Goal: Task Accomplishment & Management: Use online tool/utility

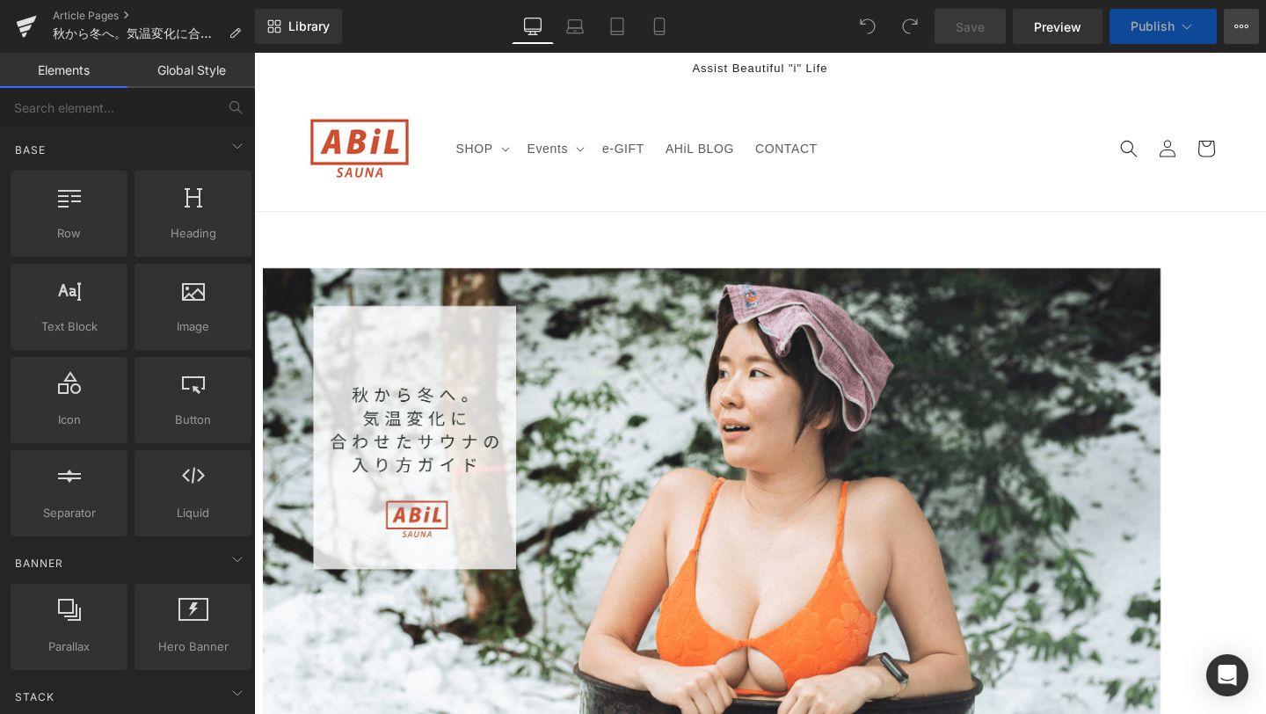
click at [1240, 37] on button "View Live Page View with current Template Save Template to Library Schedule Pub…" at bounding box center [1241, 26] width 35 height 35
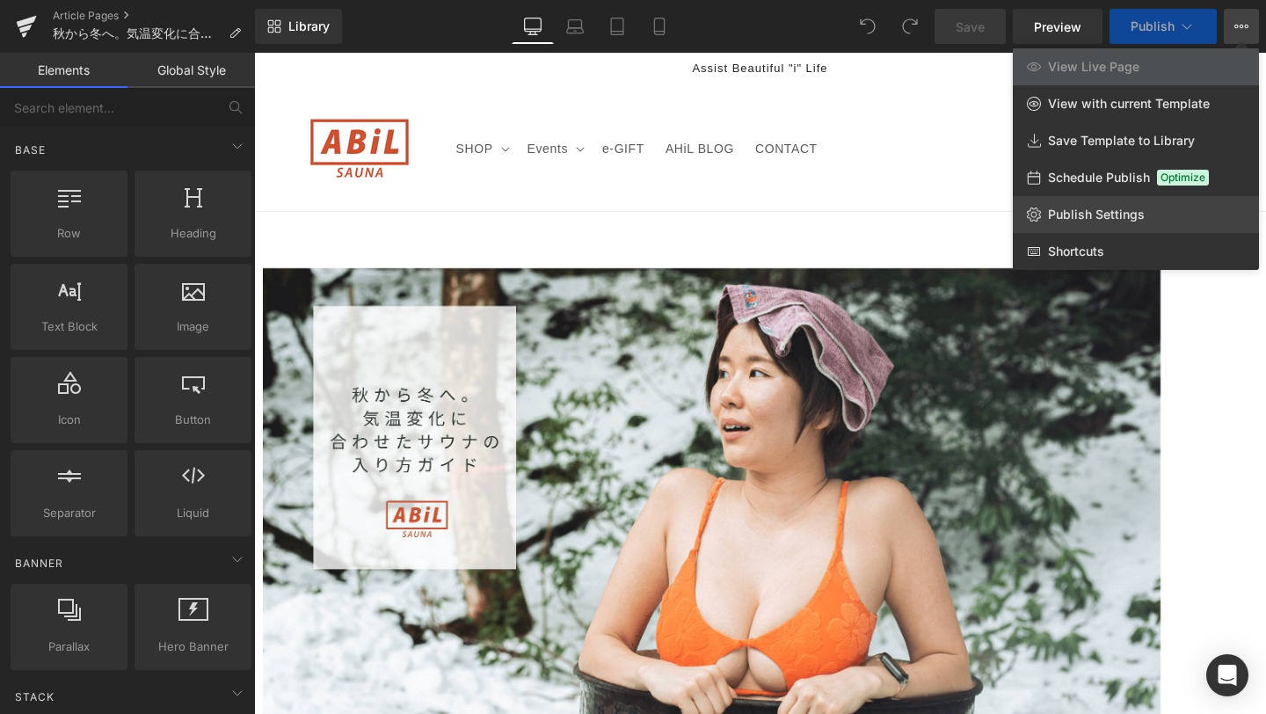
click at [1128, 218] on span "Publish Settings" at bounding box center [1096, 215] width 97 height 16
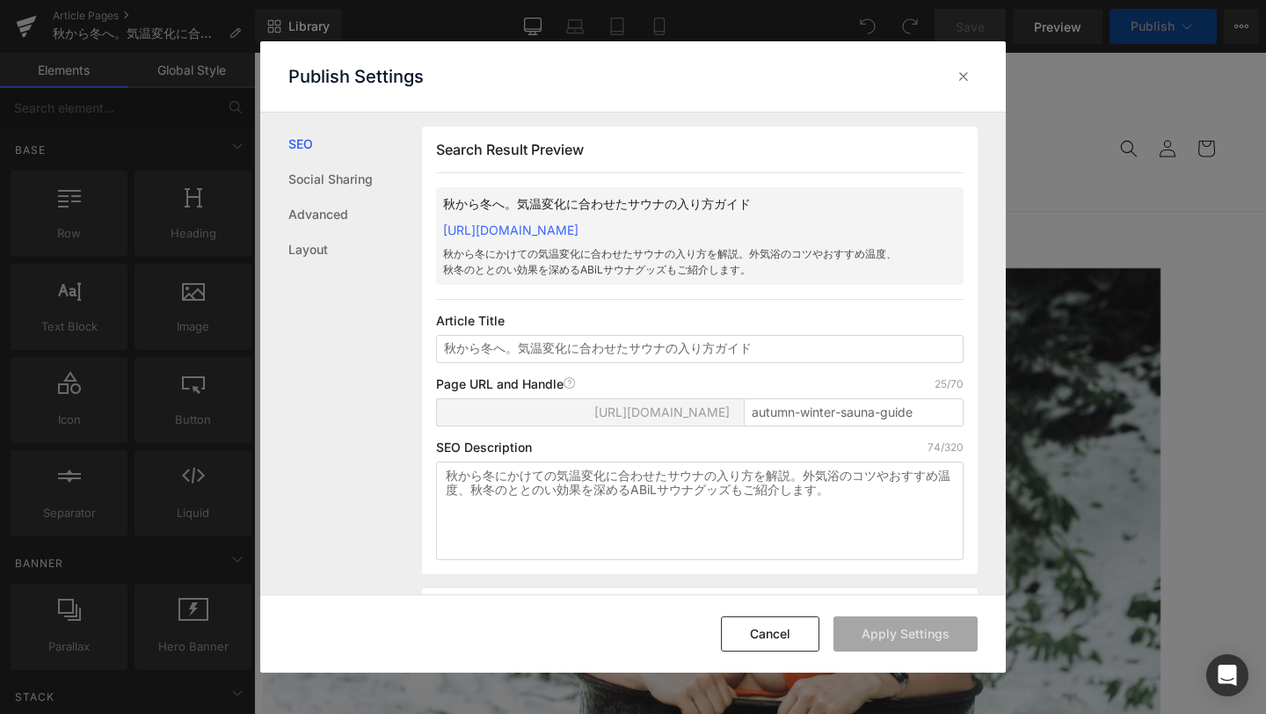
scroll to position [1, 0]
copy link "https://abil-japan.myshopify.com/blogs/ahil-blog/autumn-winter-sauna-guide"
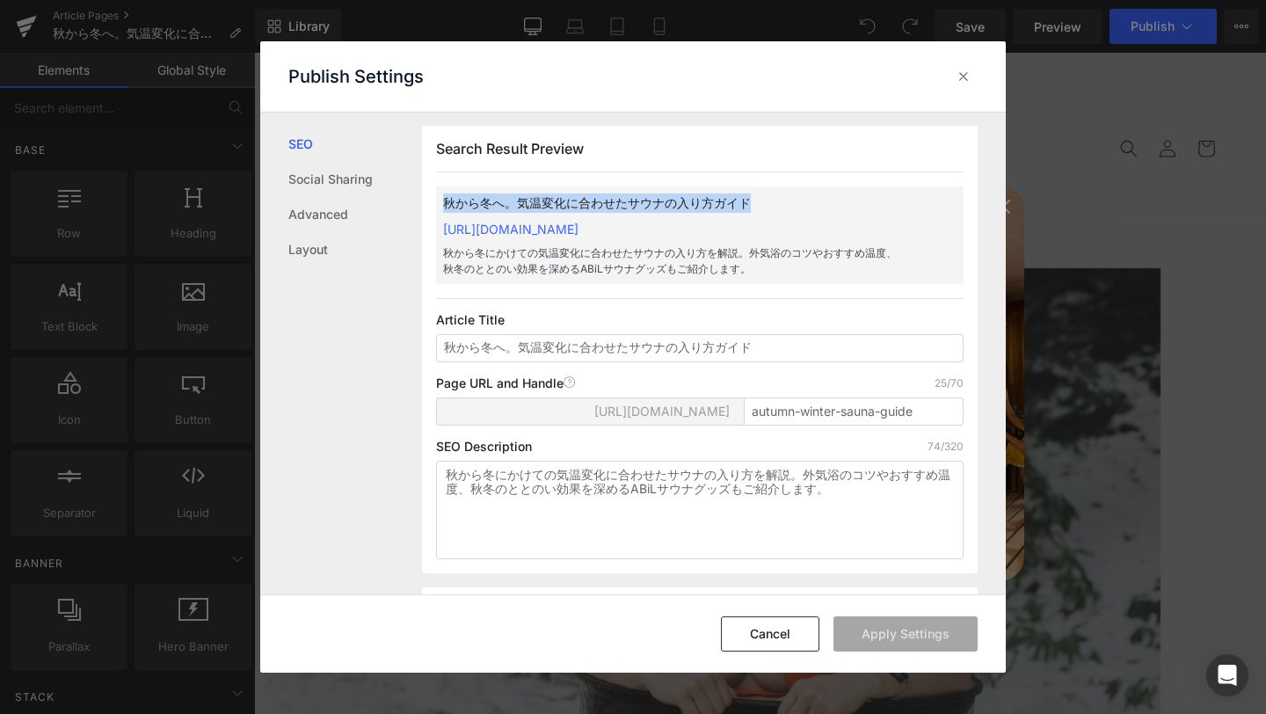
drag, startPoint x: 445, startPoint y: 204, endPoint x: 773, endPoint y: 198, distance: 327.9
click at [773, 198] on p "秋から冬へ。気温変化に合わせたサウナの入り方ガイド" at bounding box center [671, 202] width 457 height 19
copy p "秋から冬へ。気温変化に合わせたサウナの入り方ガイド"
drag, startPoint x: 912, startPoint y: 228, endPoint x: 445, endPoint y: 232, distance: 466.8
click at [445, 232] on div "秋から冬へ。気温変化に合わせたサウナの入り方ガイド https://abil-japan.myshopify.com/blogs/ahil-blog/autu…" at bounding box center [699, 235] width 527 height 98
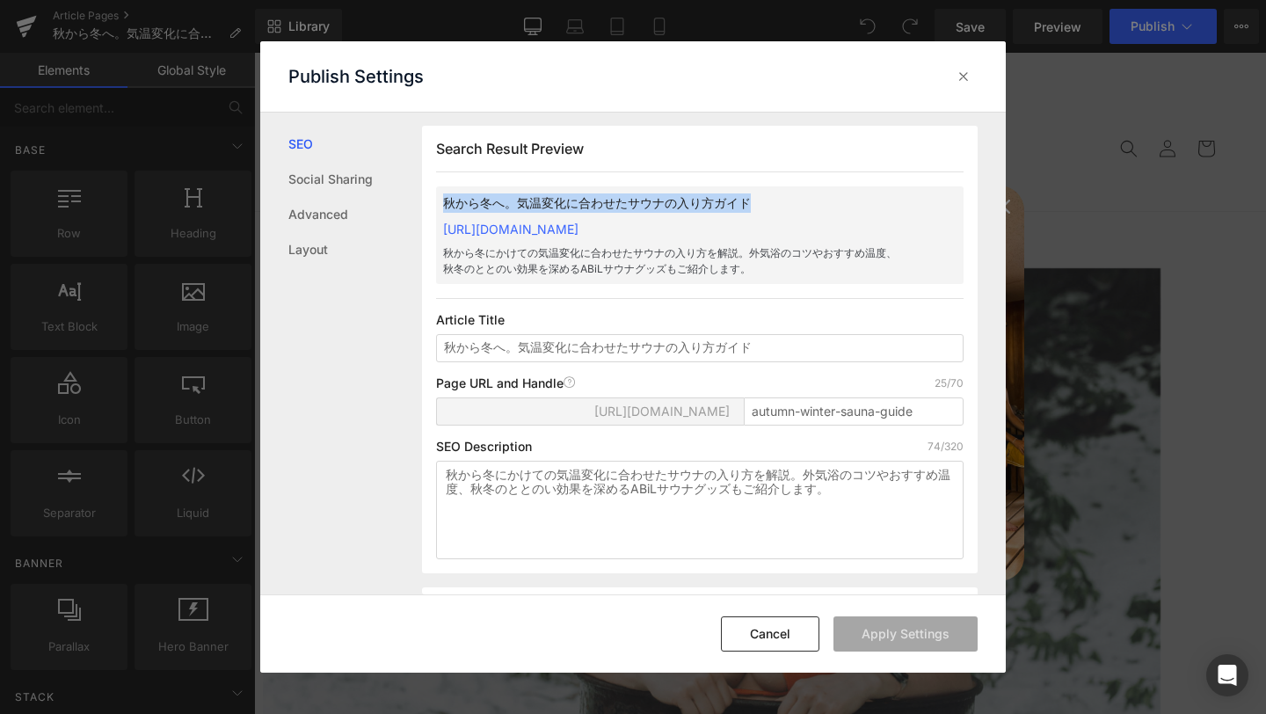
copy link "https://abil-japan.myshopify.com/blogs/ahil-blog/autumn-winter-sauna-guide"
click at [959, 81] on icon at bounding box center [964, 77] width 18 height 18
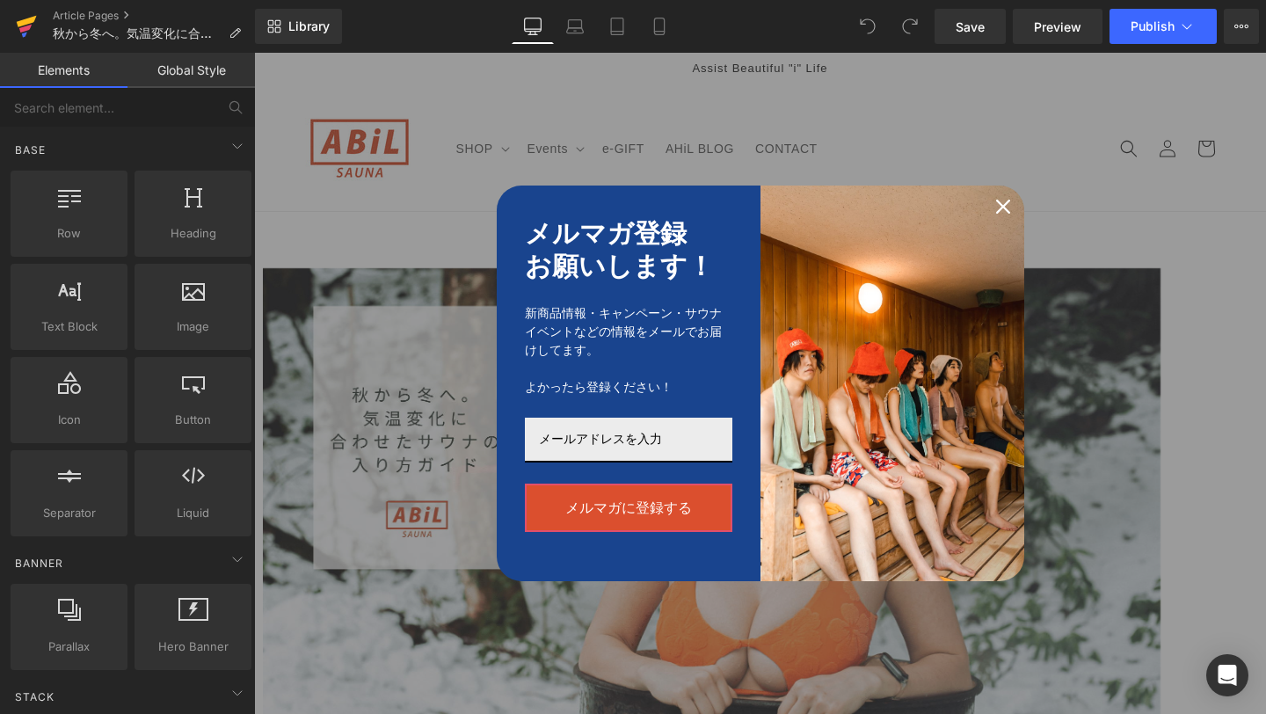
click at [24, 23] on icon at bounding box center [27, 21] width 20 height 11
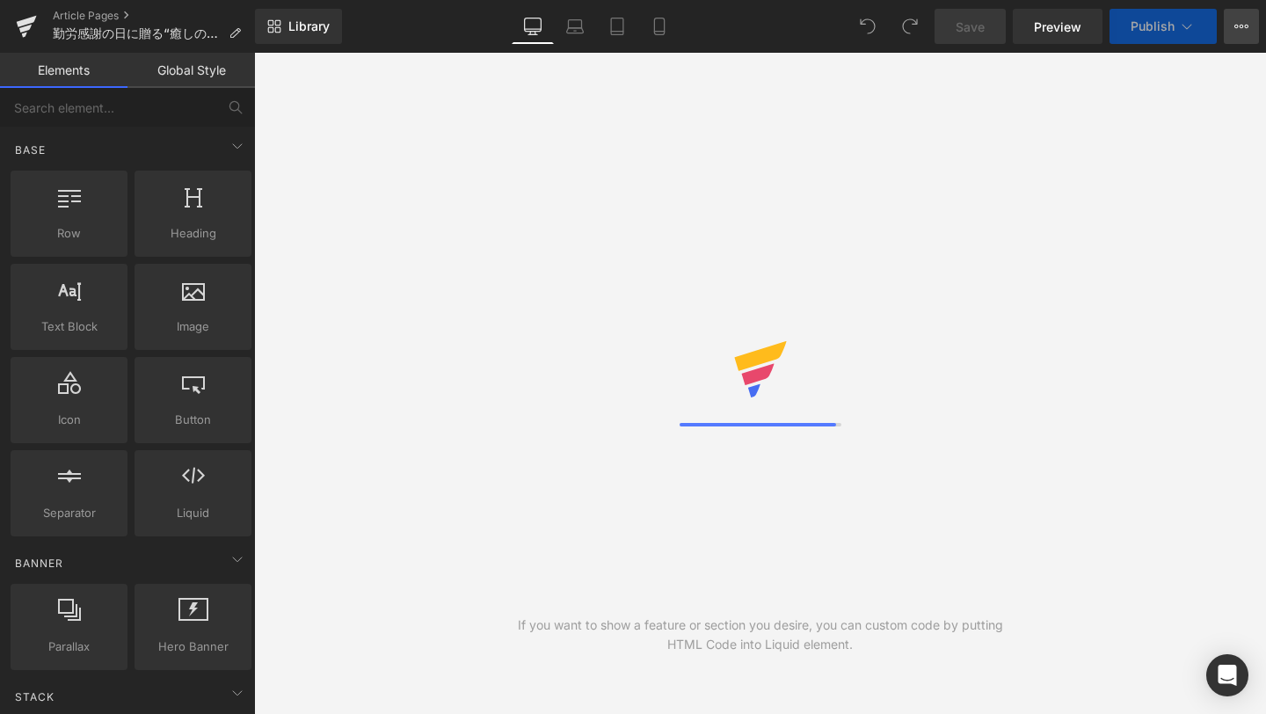
click at [1240, 28] on icon at bounding box center [1241, 26] width 14 height 14
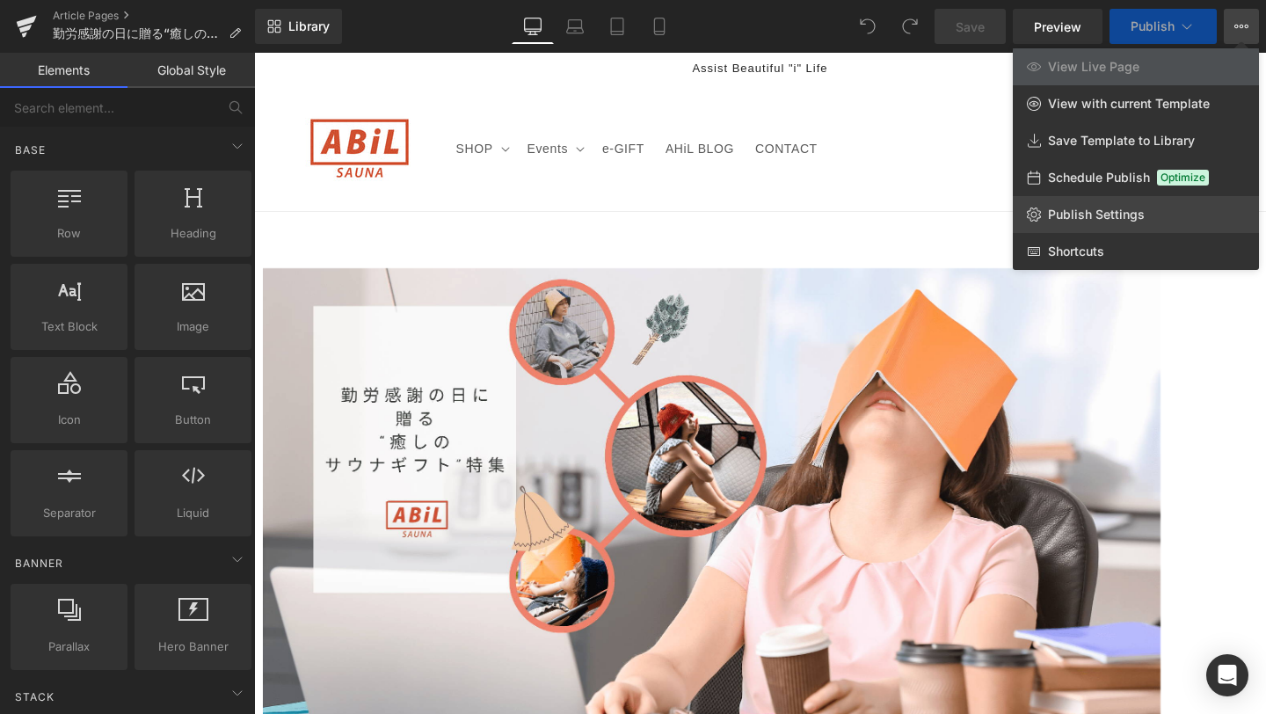
click at [1137, 214] on span "Publish Settings" at bounding box center [1096, 215] width 97 height 16
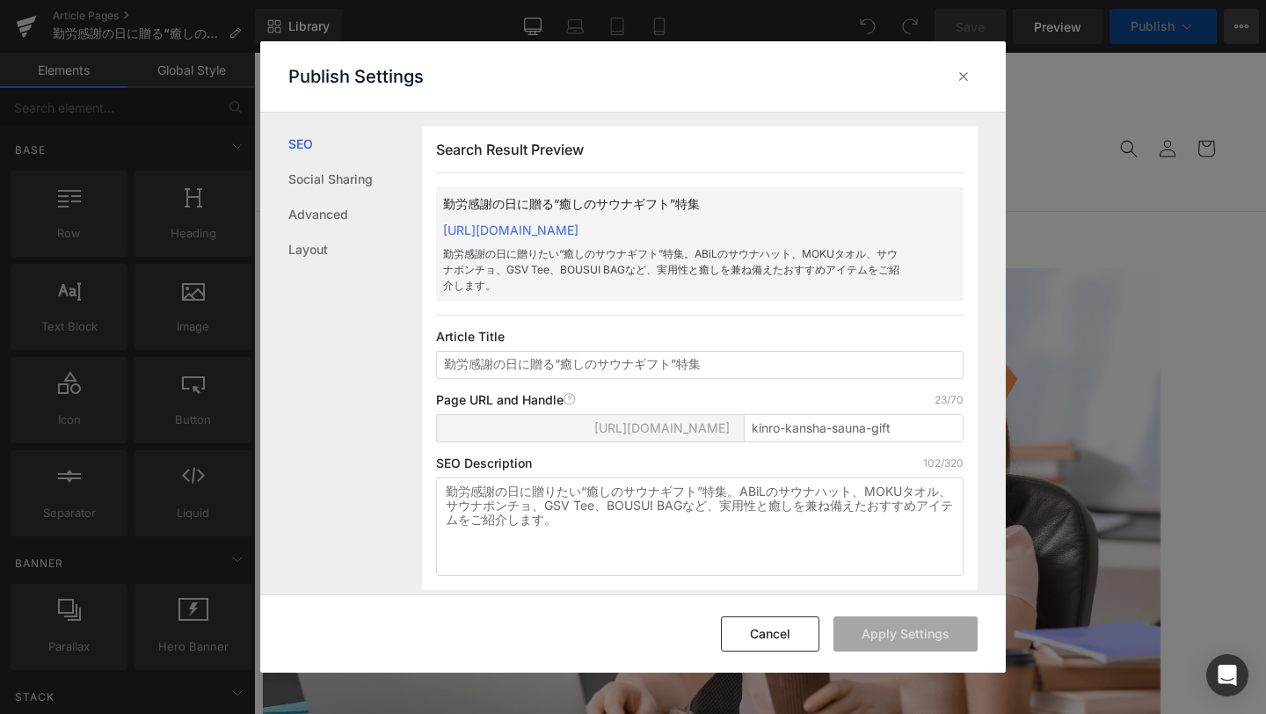
scroll to position [1, 0]
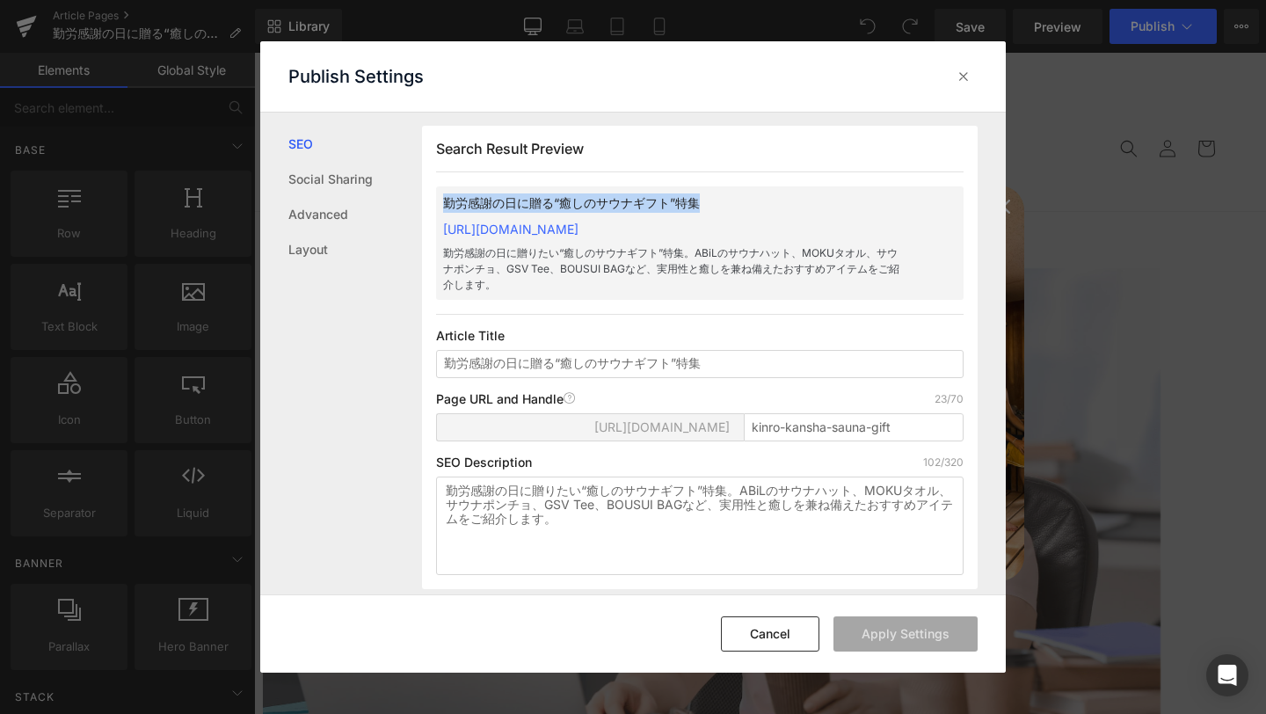
drag, startPoint x: 711, startPoint y: 205, endPoint x: 442, endPoint y: 204, distance: 269.0
click at [443, 204] on p "勤労感謝の日に贈る“癒しのサウナギフト”特集" at bounding box center [671, 202] width 457 height 19
copy p "勤労感謝の日に贈る“癒しのサウナギフト”特集"
copy link "[URL][DOMAIN_NAME]"
